Goal: Task Accomplishment & Management: Complete application form

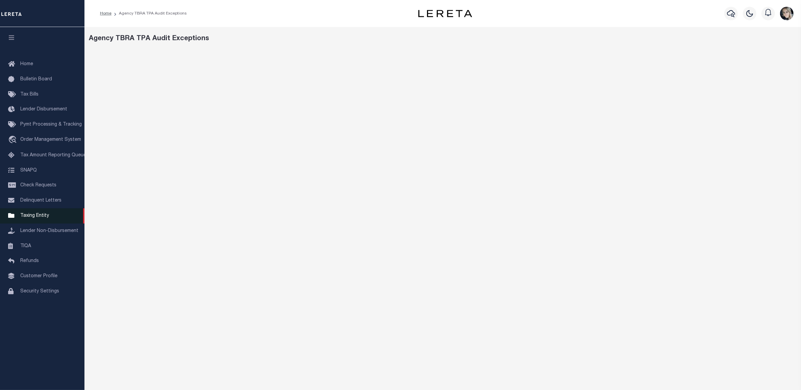
click at [34, 218] on span "Taxing Entity" at bounding box center [34, 215] width 29 height 5
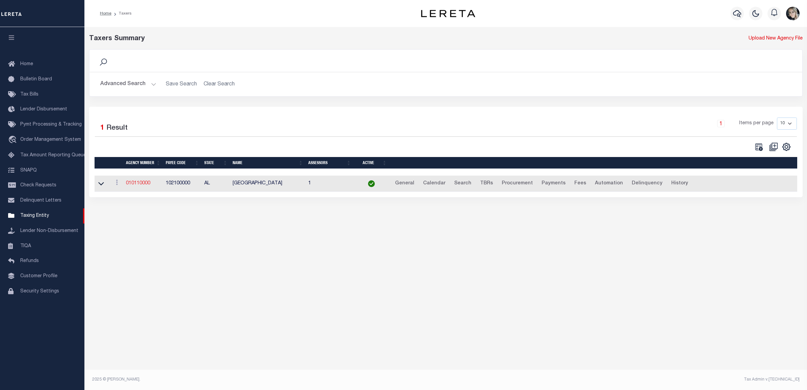
click at [132, 186] on link "010110000" at bounding box center [138, 183] width 24 height 5
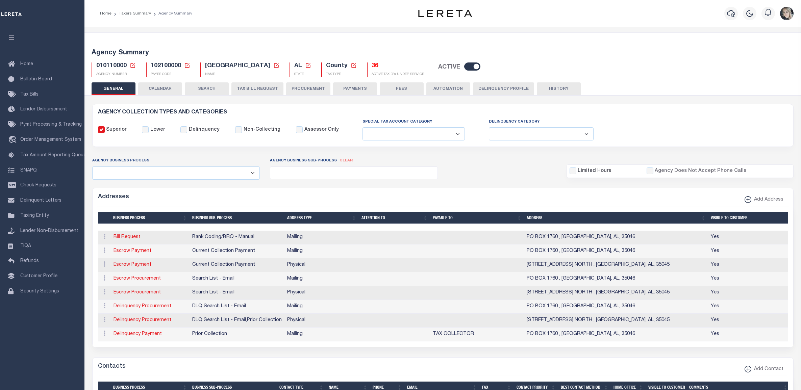
select select
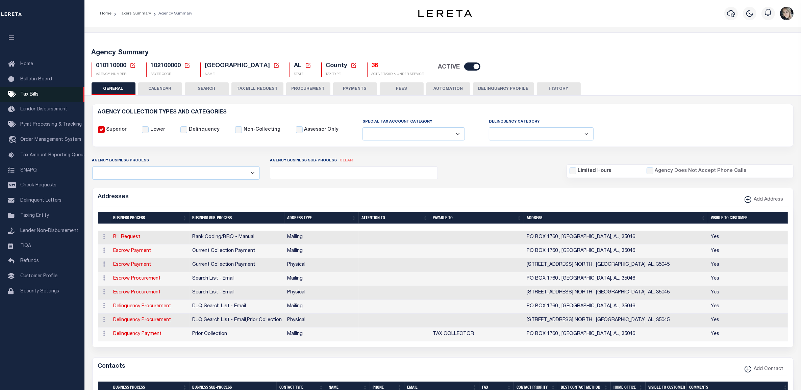
click at [31, 97] on span "Tax Bills" at bounding box center [29, 94] width 18 height 5
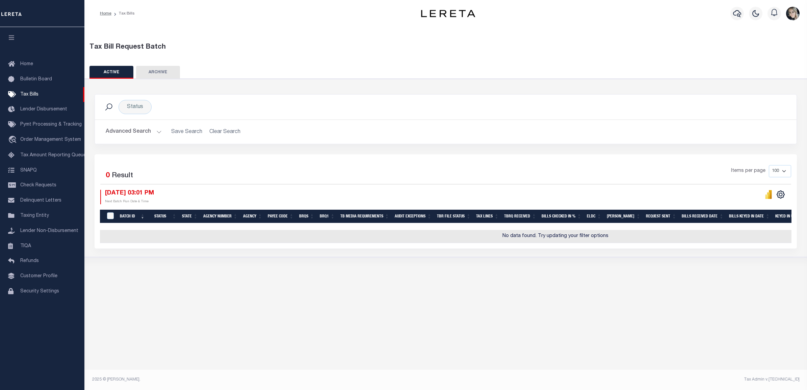
click at [217, 131] on h2 "Advanced Search Save Search Clear Search TaxBillBatches_dynamictable_____Defaul…" at bounding box center [445, 131] width 691 height 13
click at [222, 134] on h2 "Advanced Search Save Search Clear Search TaxBillBatches_dynamictable_____Defaul…" at bounding box center [445, 131] width 691 height 13
click at [33, 218] on span "Taxing Entity" at bounding box center [34, 215] width 29 height 5
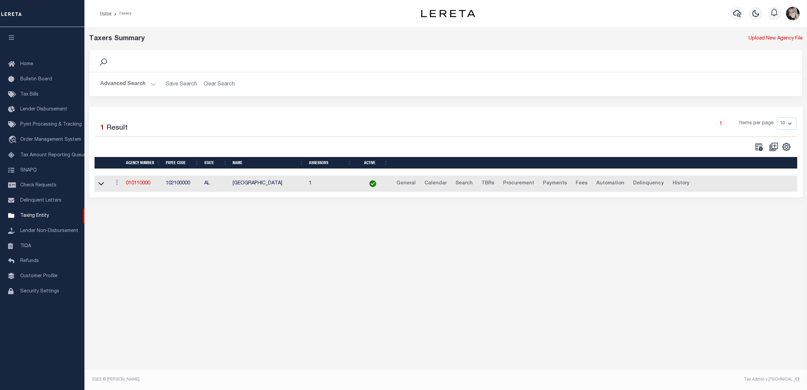
click at [141, 188] on td "010110000" at bounding box center [143, 184] width 40 height 17
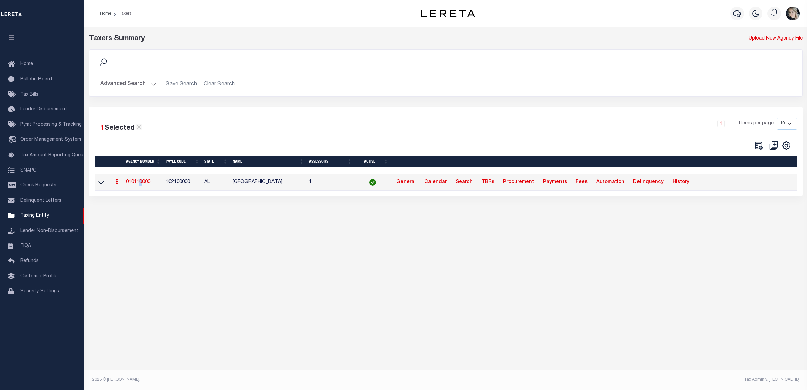
click at [142, 183] on link "010110000" at bounding box center [138, 182] width 24 height 5
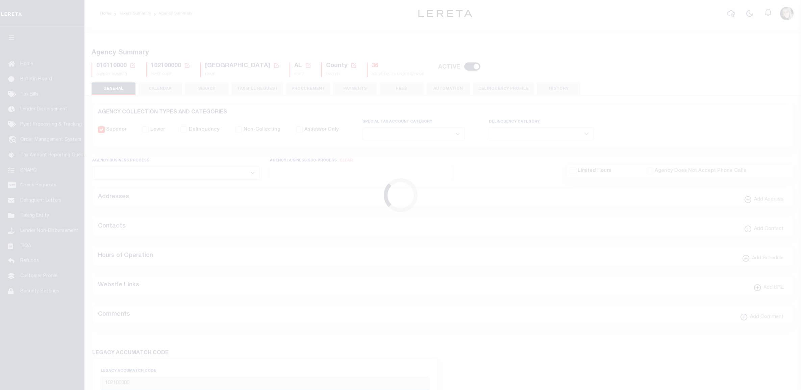
select select
click at [134, 65] on icon at bounding box center [133, 65] width 6 height 6
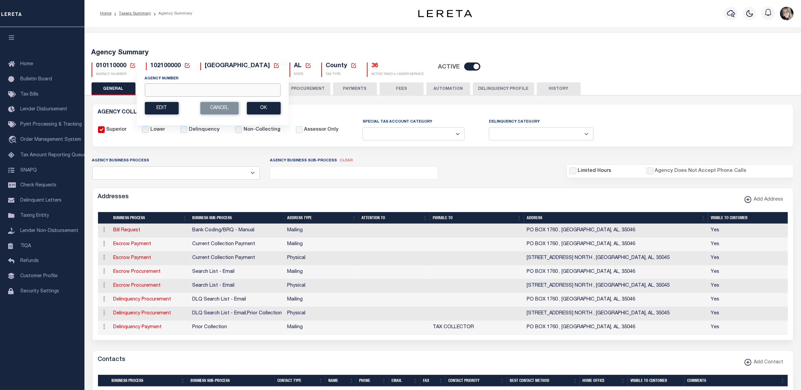
click at [167, 88] on input "Agency Number" at bounding box center [213, 89] width 136 height 13
paste input "390040000"
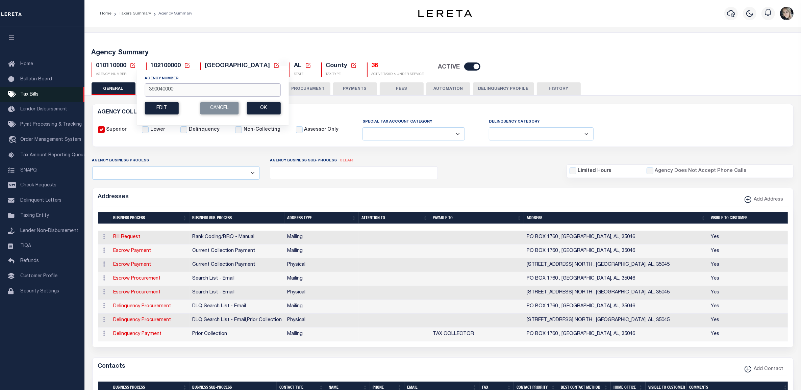
type input "390040000"
click at [254, 109] on button "Ok" at bounding box center [264, 108] width 34 height 12
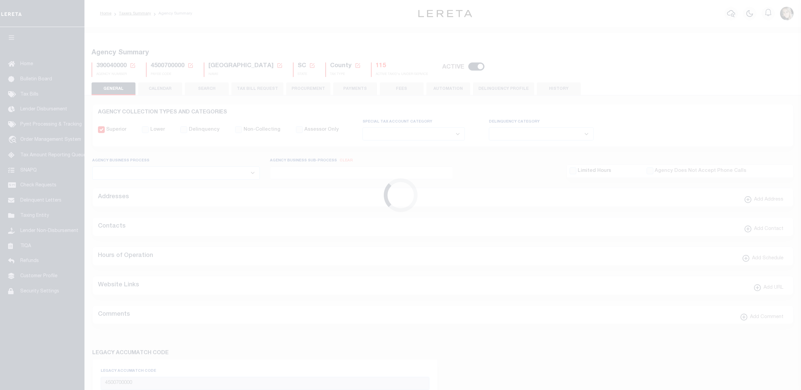
select select
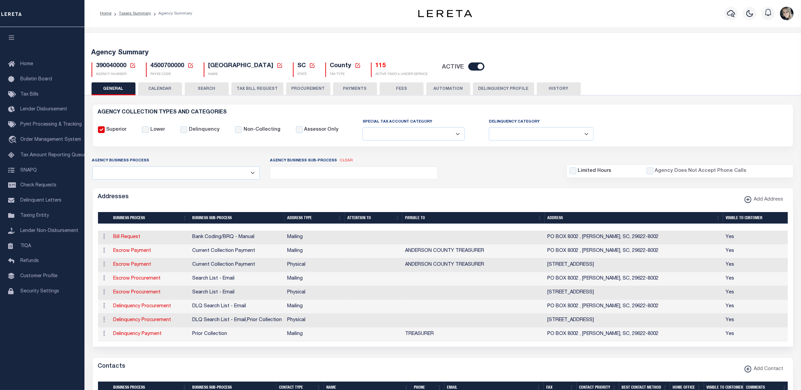
click at [122, 67] on span "390040000" at bounding box center [111, 66] width 30 height 6
copy h5 "390040000"
click at [134, 65] on icon at bounding box center [133, 65] width 6 height 6
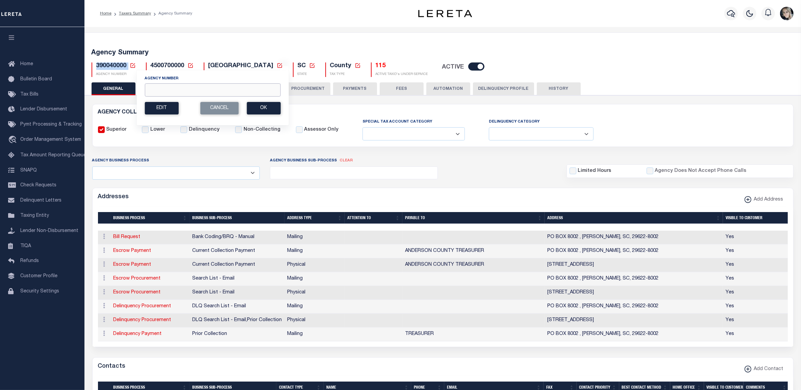
click at [175, 89] on input "Agency Number" at bounding box center [213, 89] width 136 height 13
paste input "420322001"
type input "420322001"
drag, startPoint x: 629, startPoint y: 83, endPoint x: 771, endPoint y: 178, distance: 170.5
click at [629, 83] on div "GENERAL CALENDAR SEARCH TAX BILL REQUEST PROCUREMENT PAYMENTS" at bounding box center [443, 88] width 703 height 12
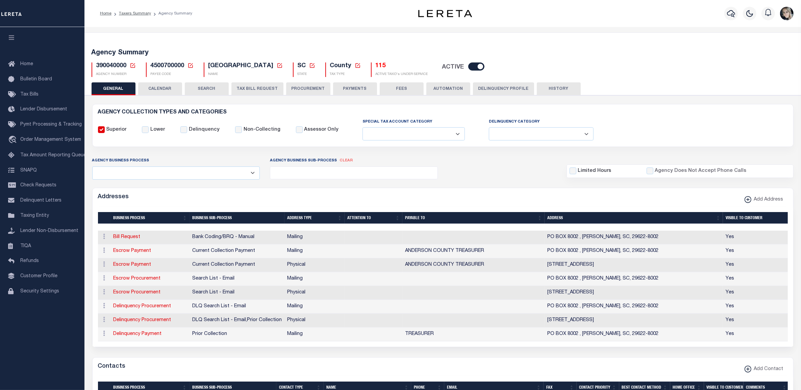
click at [376, 66] on h5 "115" at bounding box center [402, 65] width 52 height 7
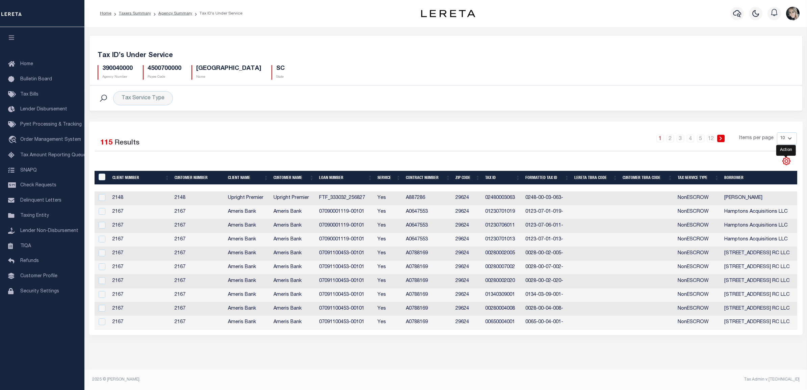
click at [786, 164] on icon "" at bounding box center [786, 161] width 9 height 9
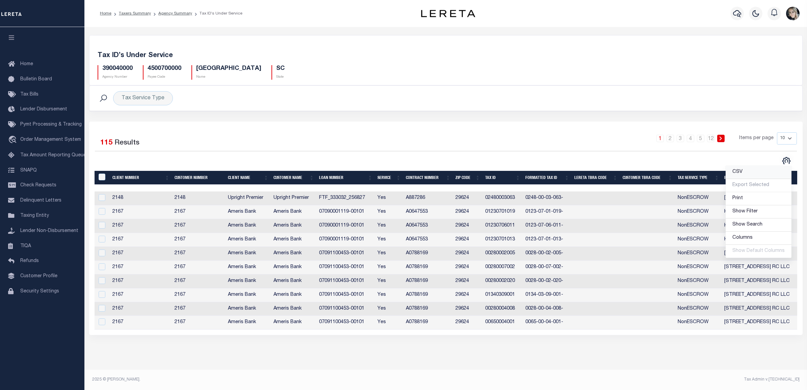
click at [753, 171] on link "CSV" at bounding box center [759, 172] width 66 height 13
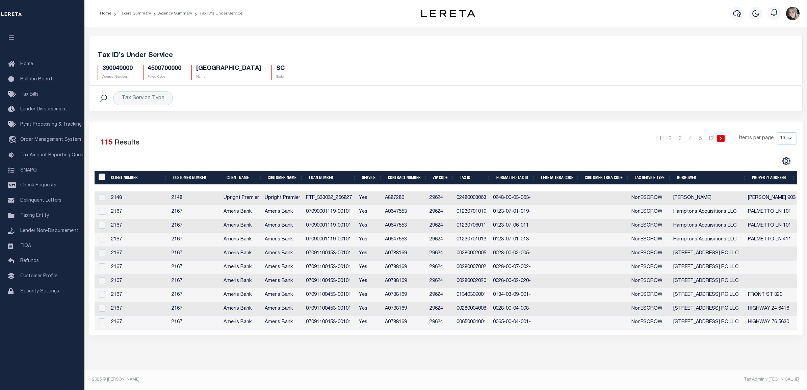
click at [196, 112] on div "Tax Service Type Search Advanced Search Save Search Clear Search Service Contai…" at bounding box center [446, 103] width 724 height 36
click at [139, 12] on link "Taxers Summary" at bounding box center [135, 13] width 32 height 4
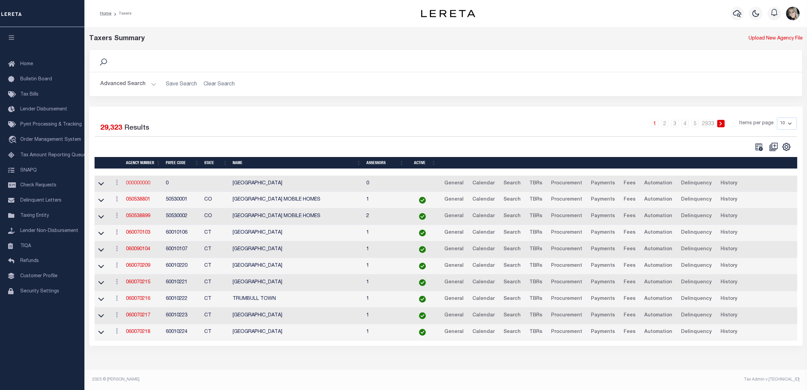
click at [133, 185] on link "000000000" at bounding box center [138, 183] width 24 height 5
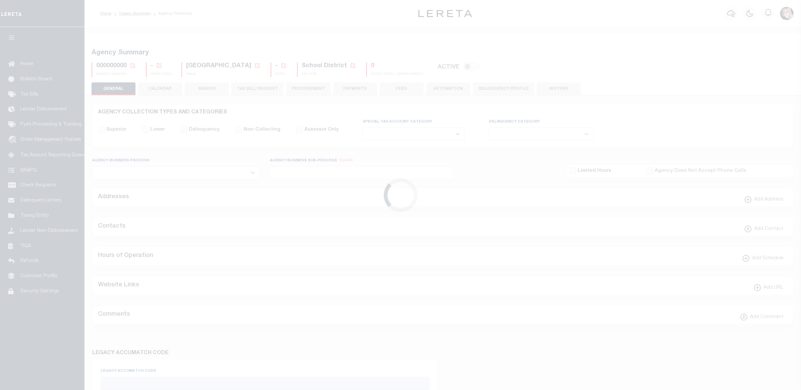
select select
click at [133, 63] on icon at bounding box center [133, 65] width 6 height 6
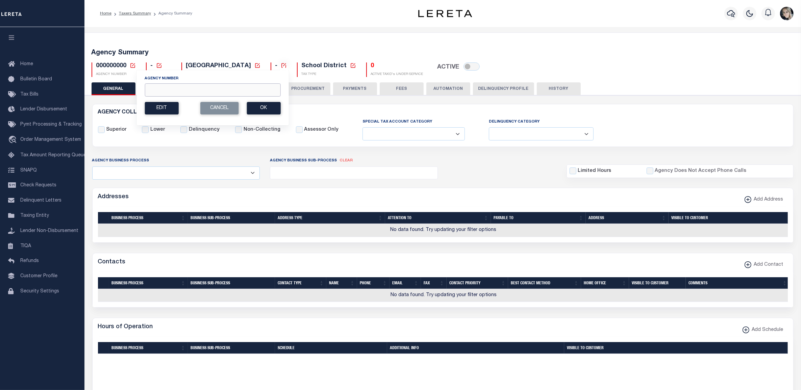
drag, startPoint x: 154, startPoint y: 87, endPoint x: 163, endPoint y: 88, distance: 8.8
click at [154, 87] on input "Agency Number" at bounding box center [213, 89] width 136 height 13
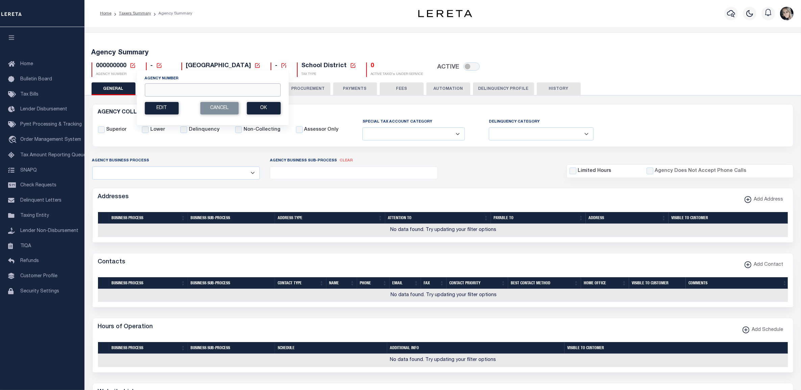
paste input "420322001"
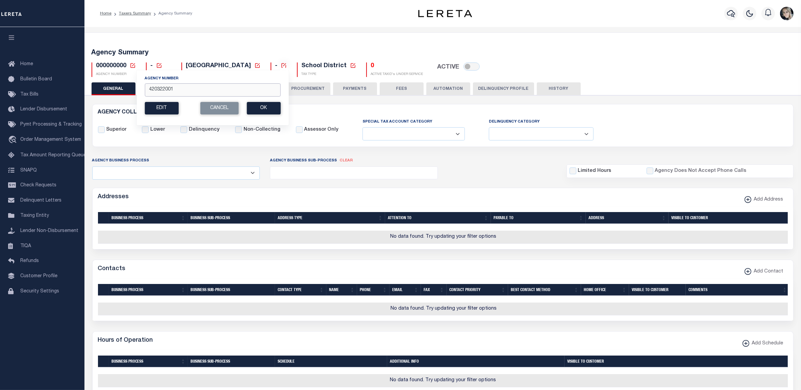
type input "420322001"
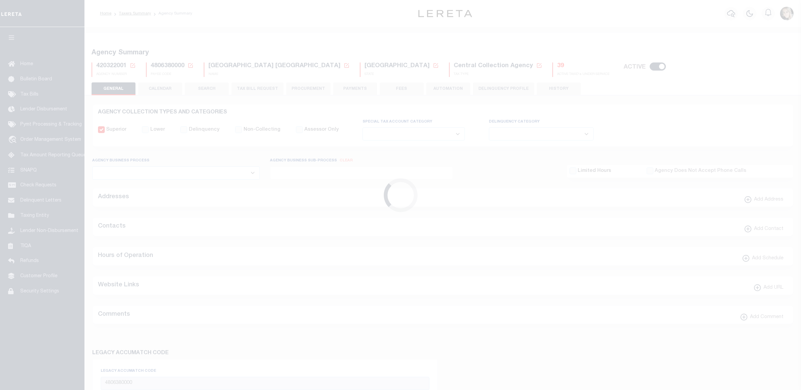
select select
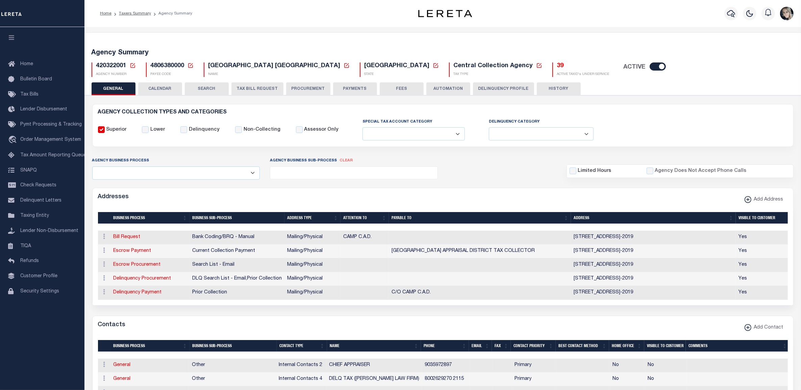
click at [557, 65] on h5 "39" at bounding box center [583, 65] width 52 height 7
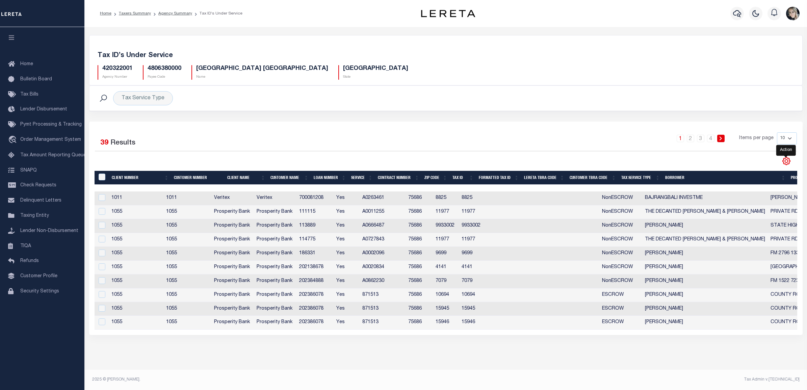
click at [783, 161] on icon "" at bounding box center [786, 161] width 9 height 9
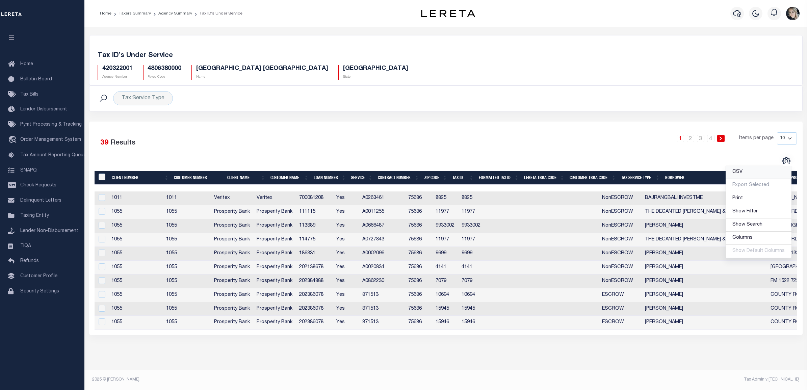
click at [747, 172] on link "CSV" at bounding box center [759, 172] width 66 height 13
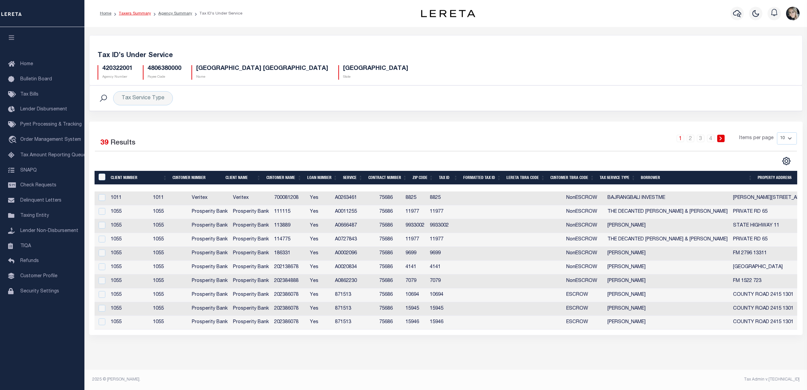
click at [139, 12] on link "Taxers Summary" at bounding box center [135, 13] width 32 height 4
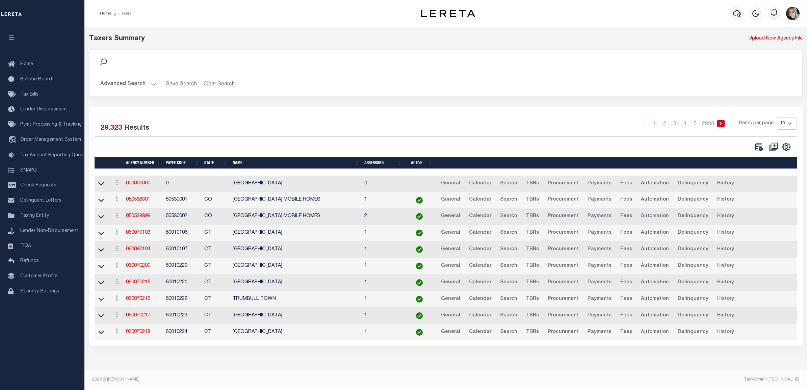
click at [144, 181] on td "000000000" at bounding box center [143, 184] width 40 height 17
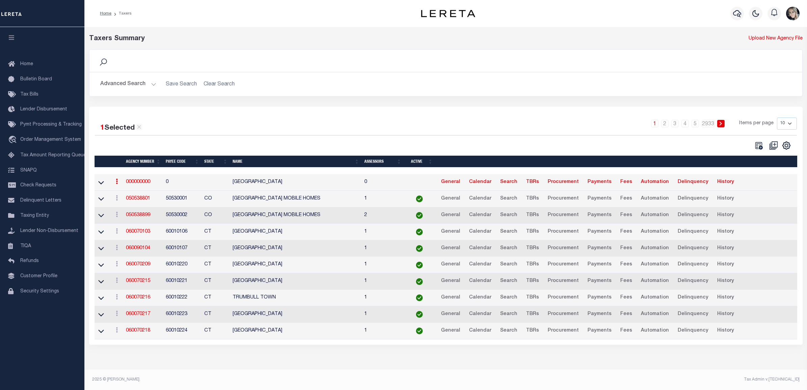
click at [141, 187] on td "000000000" at bounding box center [143, 182] width 40 height 17
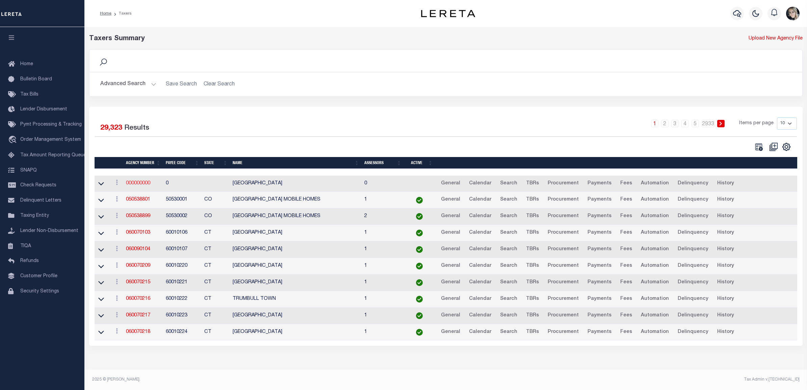
click at [144, 182] on link "000000000" at bounding box center [138, 183] width 24 height 5
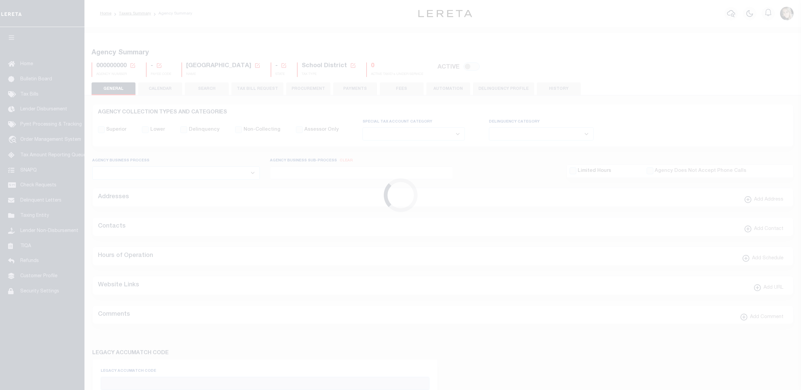
select select
click at [132, 66] on icon at bounding box center [133, 65] width 6 height 6
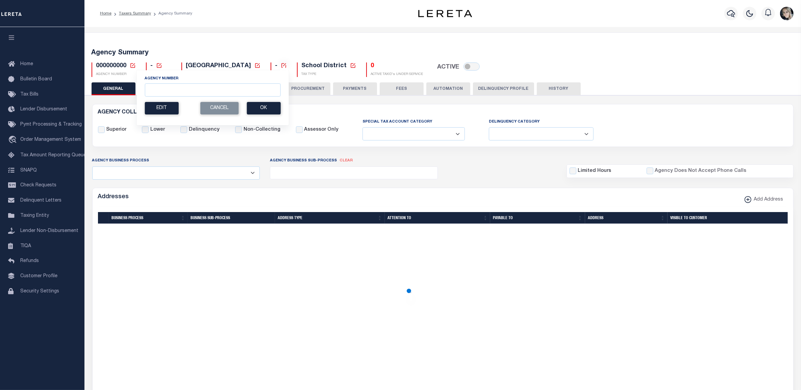
click at [161, 82] on div "Agency Number" at bounding box center [213, 86] width 136 height 21
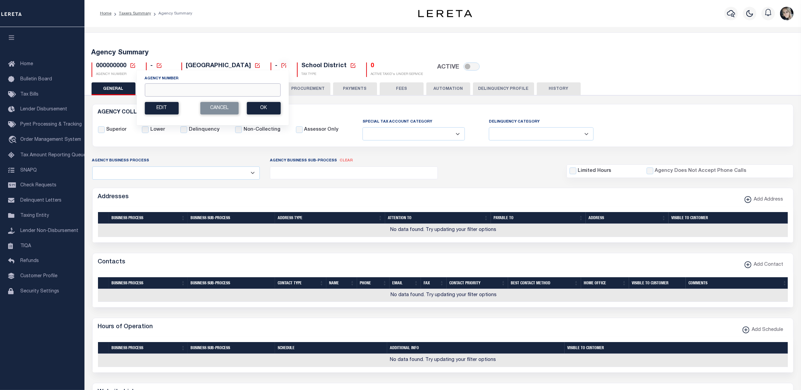
click at [164, 86] on input "Agency Number" at bounding box center [213, 89] width 136 height 13
paste input "420790000"
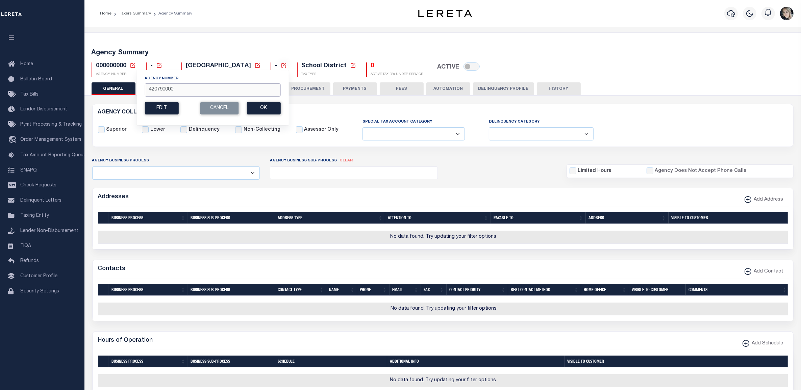
type input "420790000"
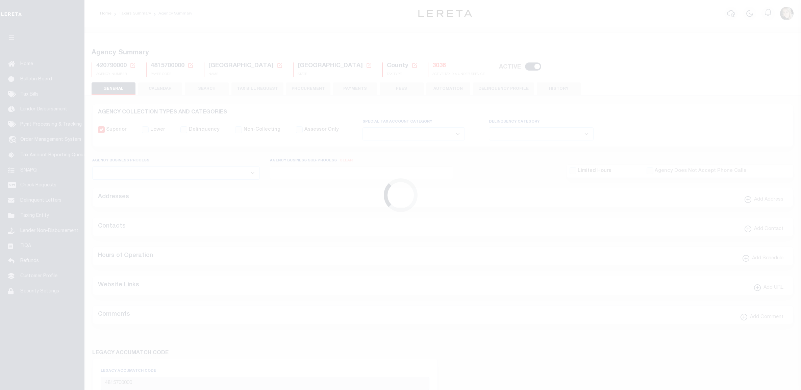
select select
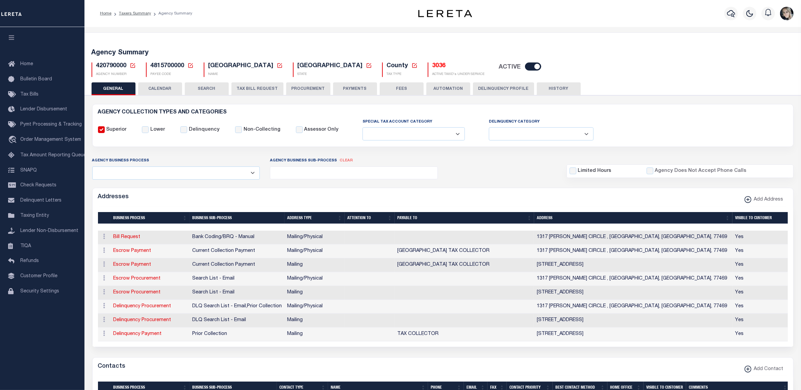
click at [196, 159] on div "Agency Business Process All Automation Bill Request Delinquency Payment Delinqu…" at bounding box center [176, 168] width 178 height 22
click at [238, 86] on button "TAX BILL REQUEST" at bounding box center [257, 88] width 52 height 13
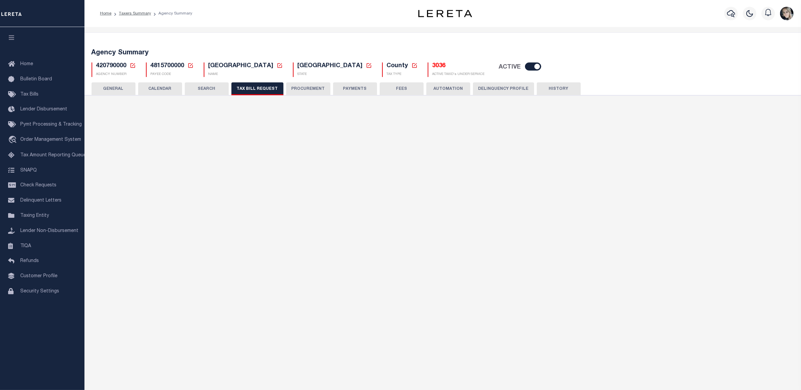
select select "22"
select select "true"
select select "13"
select select "1"
type input "202747"
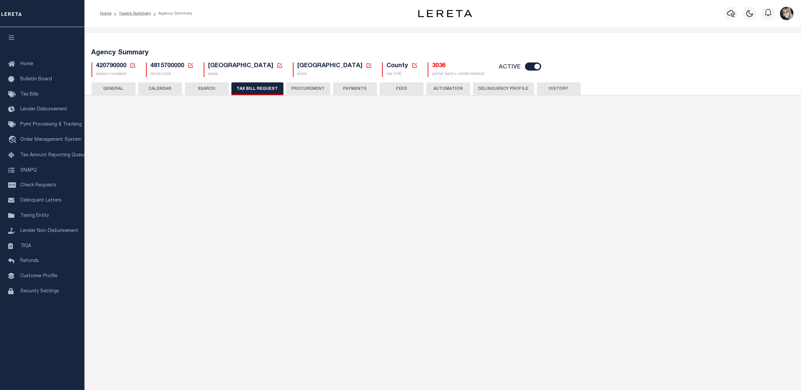
select select
select select "4845343000"
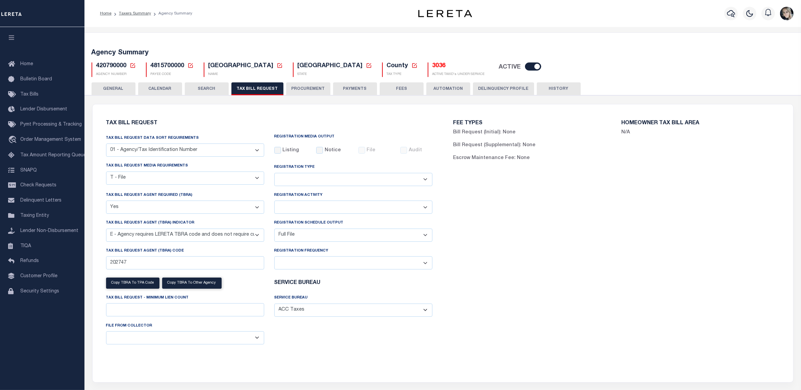
click at [470, 252] on div "FEE TYPES Bill Request (Initial): None Bill Request (Supplemental): None Escrow…" at bounding box center [616, 239] width 347 height 254
click at [130, 65] on icon at bounding box center [133, 65] width 6 height 6
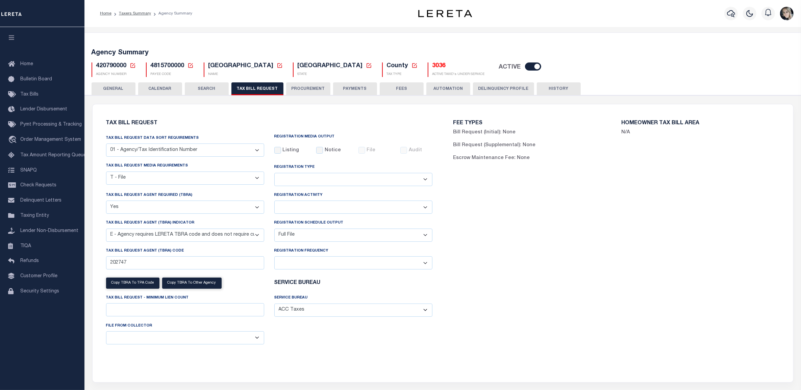
click at [134, 66] on icon at bounding box center [133, 65] width 6 height 6
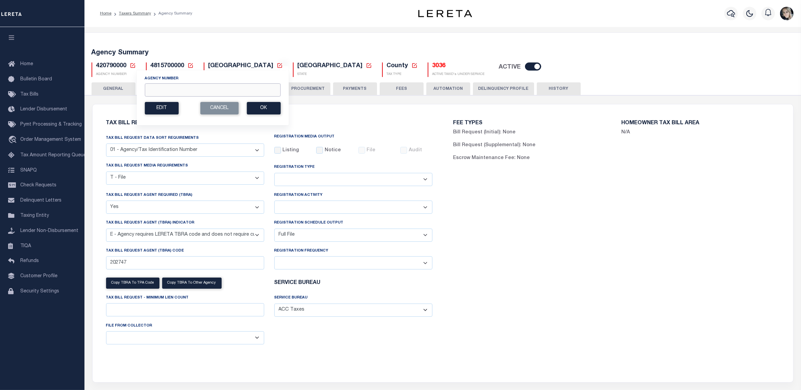
click at [194, 88] on input "Agency Number" at bounding box center [213, 89] width 136 height 13
type input "420798801"
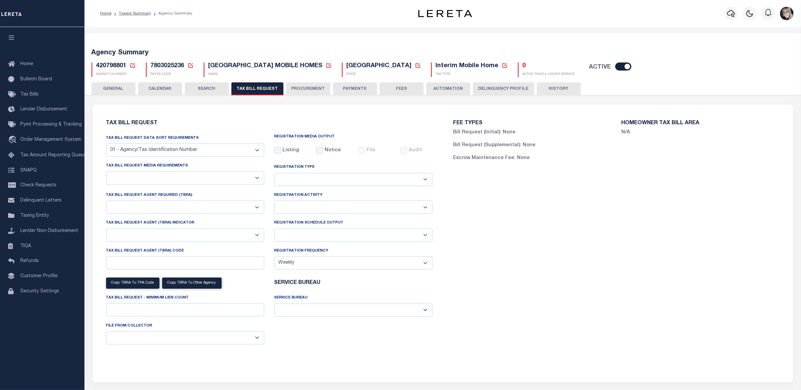
checkbox input "false"
select select "23"
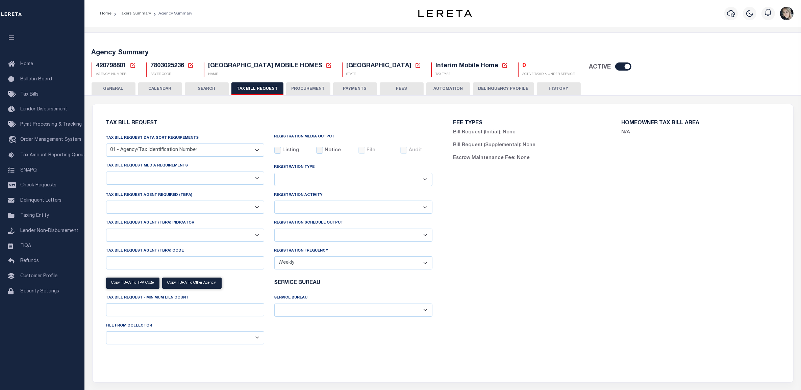
select select "true"
select select "13"
type input "202747"
select select
select select "2"
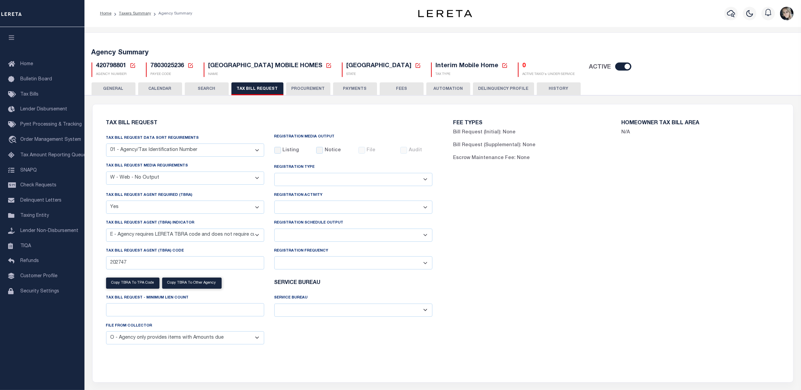
click at [331, 237] on select "Delta File Full File" at bounding box center [353, 235] width 158 height 13
click at [306, 237] on select "Delta File Full File" at bounding box center [353, 235] width 158 height 13
click at [132, 178] on select "A - Listing, File B - Blank Disk E - Notice, Listing F - Form G - Survey L - Li…" at bounding box center [185, 178] width 158 height 13
select select "22"
click at [106, 172] on select "A - Listing, File B - Blank Disk E - Notice, Listing F - Form G - Survey L - Li…" at bounding box center [185, 178] width 158 height 13
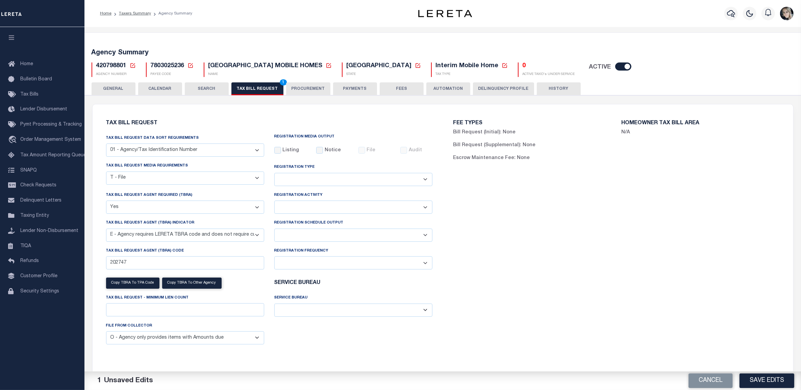
click at [337, 232] on select "Delta File Full File" at bounding box center [353, 235] width 158 height 13
select select "1"
click at [274, 230] on select "Delta File Full File" at bounding box center [353, 235] width 158 height 13
click at [762, 377] on button "Save Edits" at bounding box center [766, 381] width 55 height 15
click at [557, 251] on div "FEE TYPES Bill Request (Initial): None Bill Request (Supplemental): None Escrow…" at bounding box center [616, 239] width 347 height 254
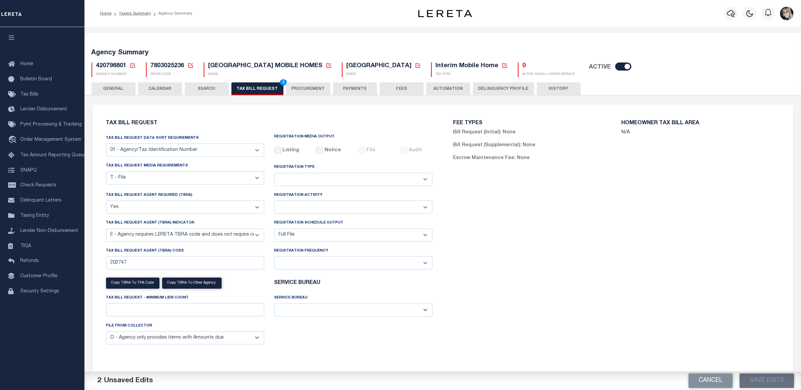
click at [269, 90] on button "TAX BILL REQUEST 2" at bounding box center [257, 88] width 52 height 13
click at [771, 382] on button "Save Edits" at bounding box center [766, 381] width 55 height 15
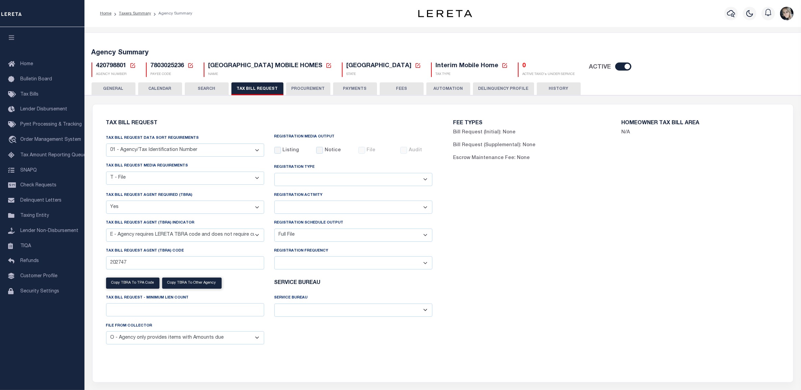
click at [670, 263] on div "FEE TYPES Bill Request (Initial): None Bill Request (Supplemental): None Escrow…" at bounding box center [616, 239] width 347 height 254
click at [636, 259] on div "FEE TYPES Bill Request (Initial): None Bill Request (Supplemental): None Escrow…" at bounding box center [616, 239] width 347 height 254
click at [131, 65] on icon at bounding box center [133, 65] width 6 height 6
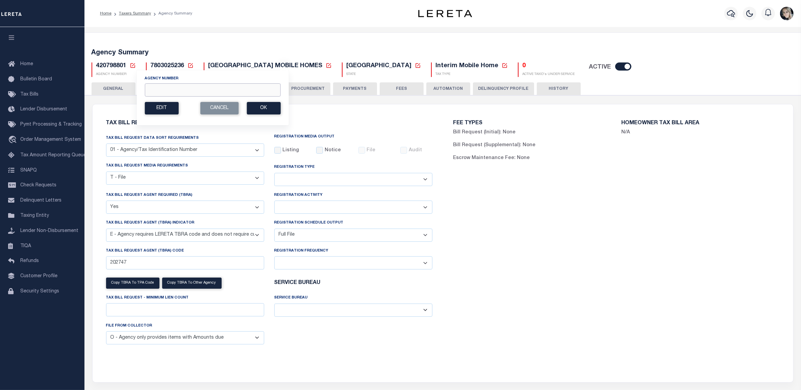
click at [167, 94] on input "Agency Number" at bounding box center [213, 89] width 136 height 13
type input "420790000"
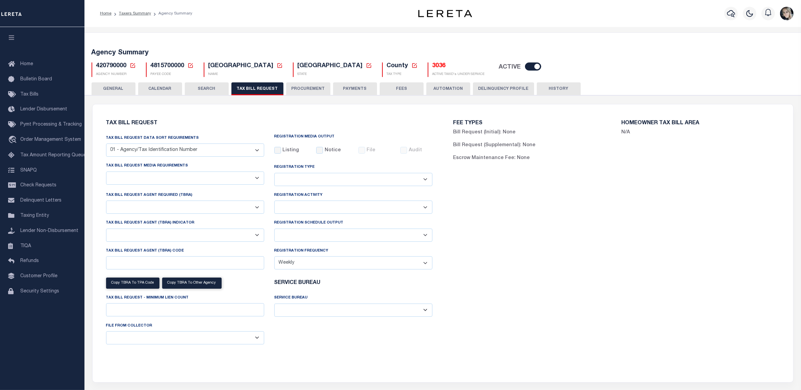
select select "22"
select select "true"
select select "13"
select select "1"
type input "202747"
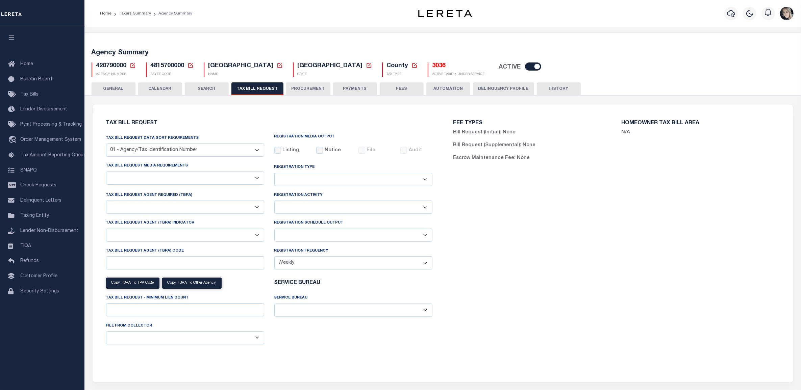
select select
select select "4845343000"
click at [131, 64] on icon at bounding box center [133, 65] width 6 height 6
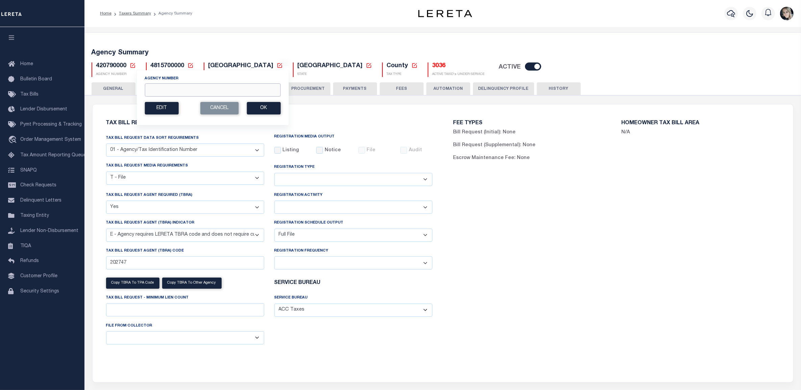
click at [183, 93] on input "Agency Number" at bounding box center [213, 89] width 136 height 13
paste input "422500000"
type input "422500000"
click at [267, 106] on button "Ok" at bounding box center [264, 108] width 34 height 12
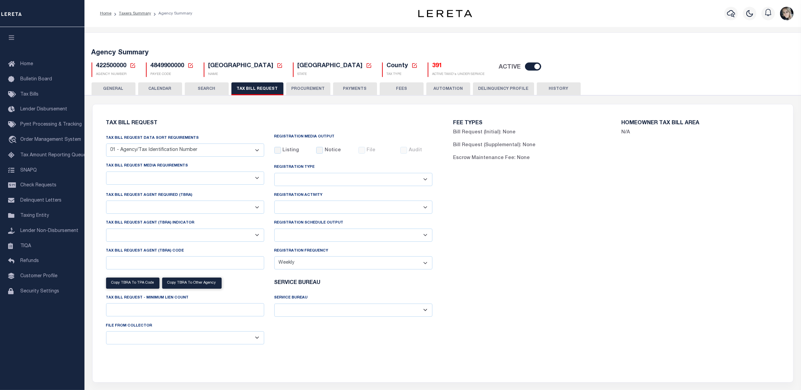
select select "27"
checkbox input "false"
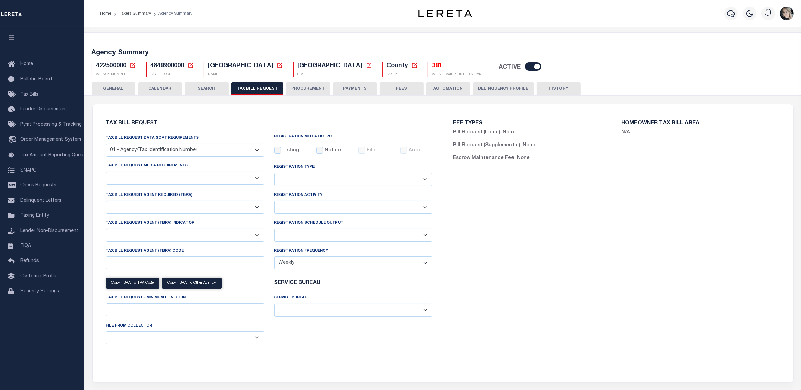
select select "23"
select select "true"
select select "13"
type input "L0041209"
select select
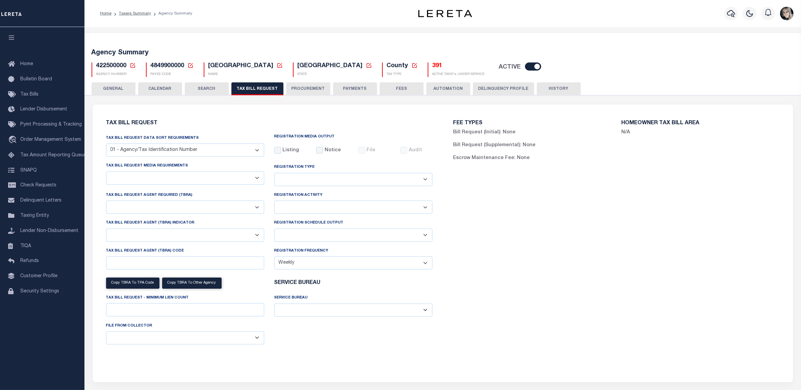
select select "7803021001"
click at [185, 176] on select "A - Listing, File B - Blank Disk E - Notice, Listing F - Form G - Survey L - Li…" at bounding box center [185, 178] width 158 height 13
select select "22"
click at [106, 172] on select "A - Listing, File B - Blank Disk E - Notice, Listing F - Form G - Survey L - Li…" at bounding box center [185, 178] width 158 height 13
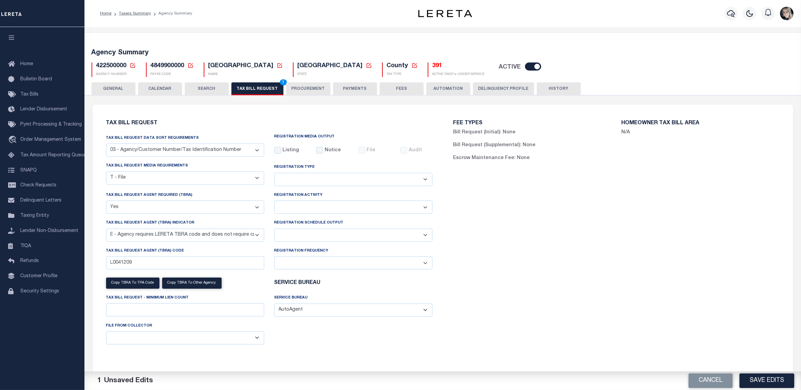
click at [290, 232] on select "Delta File Full File" at bounding box center [353, 235] width 158 height 13
select select "1"
click at [274, 230] on select "Delta File Full File" at bounding box center [353, 235] width 158 height 13
click at [768, 379] on button "Save Edits" at bounding box center [766, 381] width 55 height 15
drag, startPoint x: 731, startPoint y: 293, endPoint x: 557, endPoint y: 215, distance: 190.0
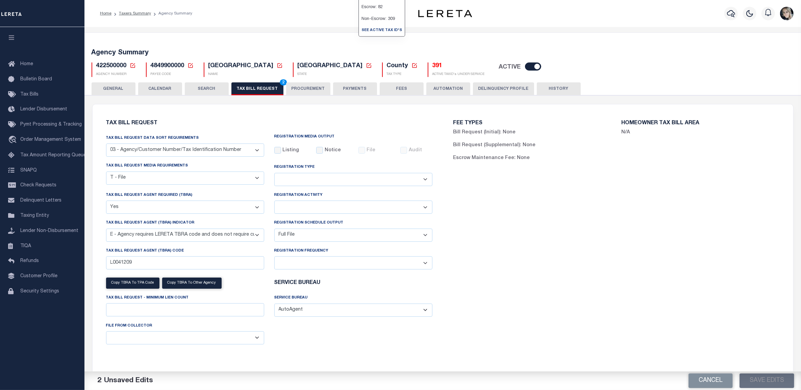
click at [730, 293] on div "FEE TYPES Bill Request (Initial): None Bill Request (Supplemental): None Escrow…" at bounding box center [616, 239] width 347 height 254
drag, startPoint x: 276, startPoint y: 91, endPoint x: 776, endPoint y: 347, distance: 561.9
click at [276, 91] on button "TAX BILL REQUEST 2" at bounding box center [257, 88] width 52 height 13
click at [771, 382] on button "Save Edits" at bounding box center [766, 381] width 55 height 15
